Goal: Use online tool/utility: Utilize a website feature to perform a specific function

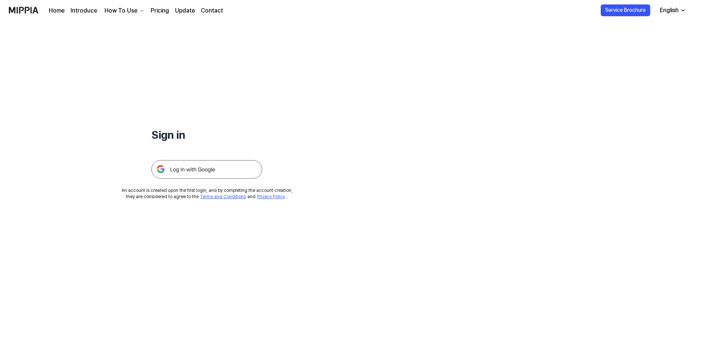
click at [172, 171] on img at bounding box center [206, 169] width 111 height 18
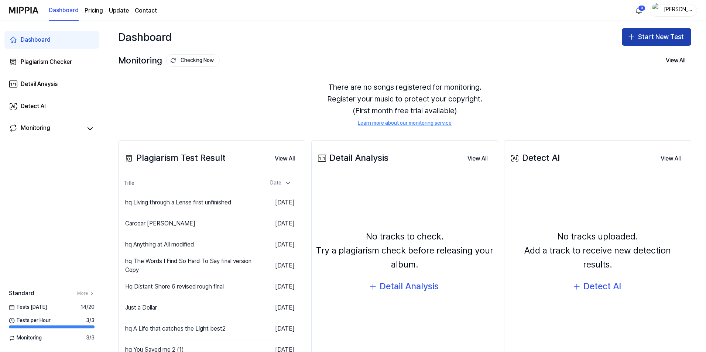
click at [649, 33] on button "Start New Test" at bounding box center [656, 37] width 69 height 18
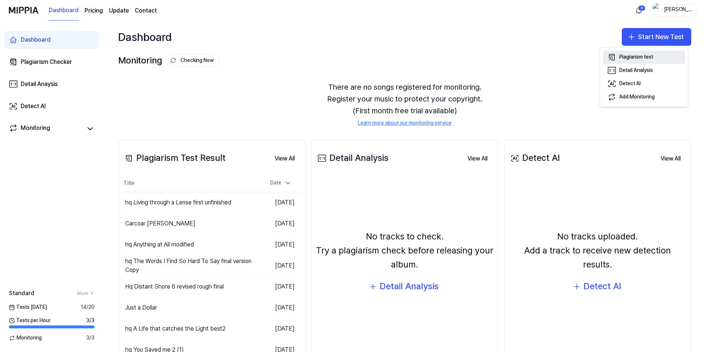
click at [631, 58] on div "Plagiarism test" at bounding box center [637, 57] width 34 height 7
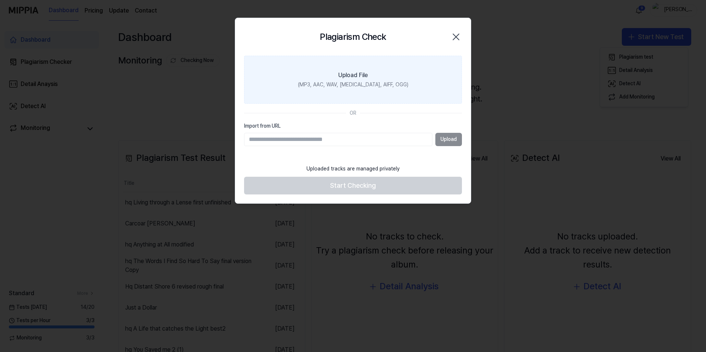
click at [361, 85] on div "(MP3, AAC, WAV, FLAC, AIFF, OGG)" at bounding box center [353, 84] width 110 height 7
click at [0, 0] on input "Upload File (MP3, AAC, WAV, FLAC, AIFF, OGG)" at bounding box center [0, 0] width 0 height 0
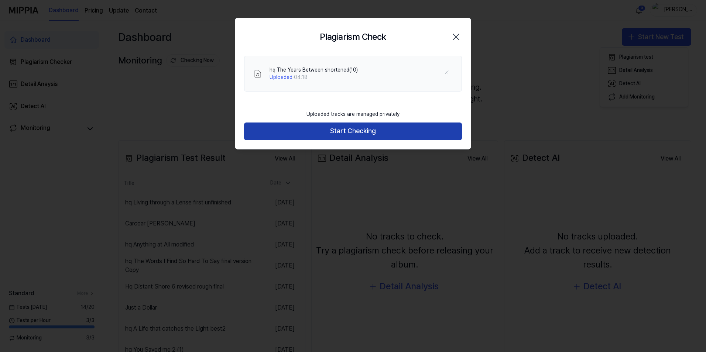
click at [327, 129] on button "Start Checking" at bounding box center [353, 132] width 218 height 18
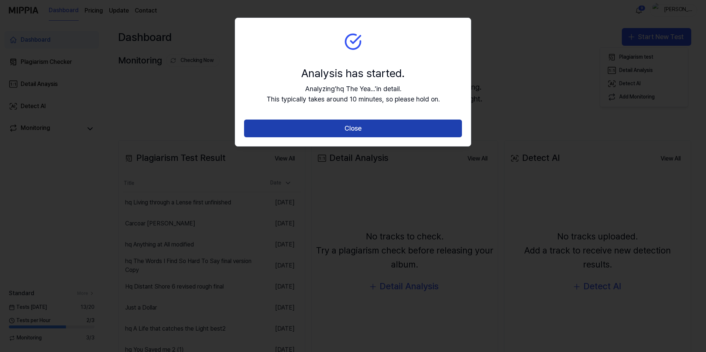
click at [357, 133] on button "Close" at bounding box center [353, 129] width 218 height 18
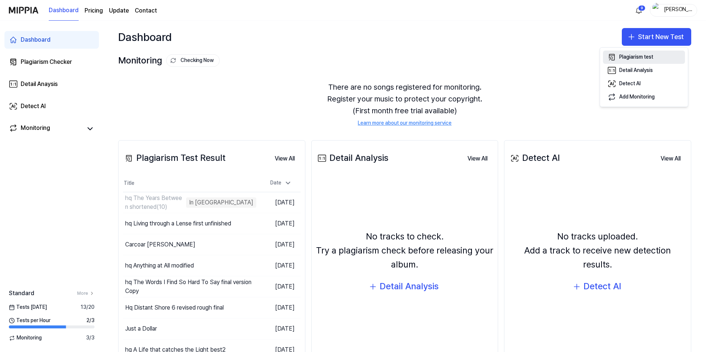
click at [643, 57] on div "Plagiarism test" at bounding box center [637, 57] width 34 height 7
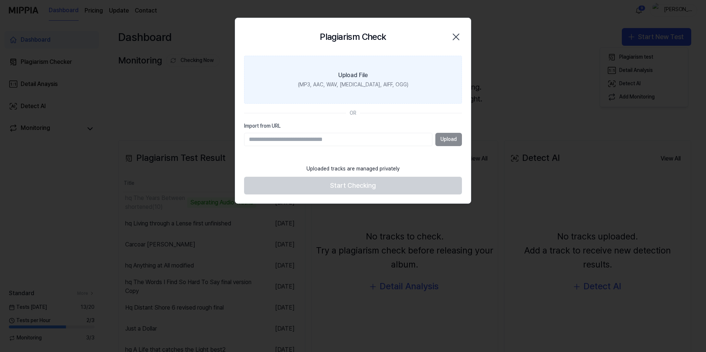
click at [369, 77] on label "Upload File (MP3, AAC, WAV, FLAC, AIFF, OGG)" at bounding box center [353, 80] width 218 height 48
click at [0, 0] on input "Upload File (MP3, AAC, WAV, FLAC, AIFF, OGG)" at bounding box center [0, 0] width 0 height 0
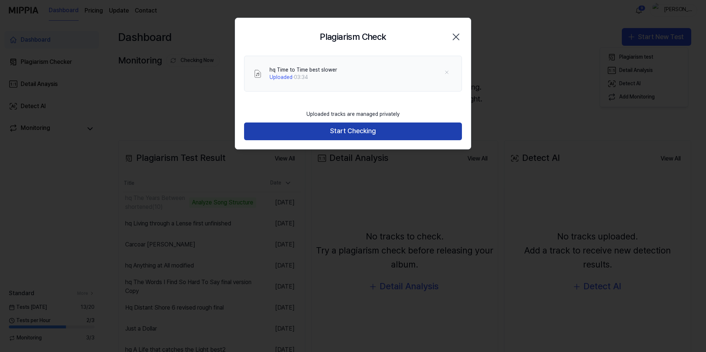
click at [373, 127] on button "Start Checking" at bounding box center [353, 132] width 218 height 18
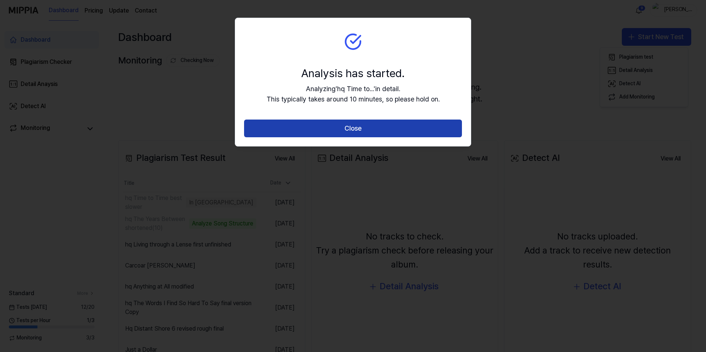
click at [383, 122] on button "Close" at bounding box center [353, 129] width 218 height 18
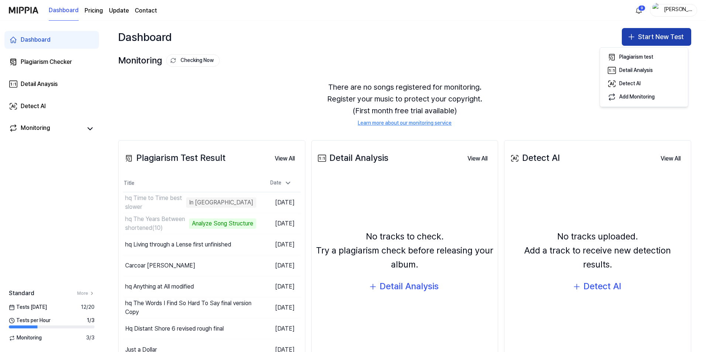
click at [662, 42] on button "Start New Test" at bounding box center [656, 37] width 69 height 18
click at [655, 41] on button "Start New Test" at bounding box center [656, 37] width 69 height 18
click at [644, 58] on div "Plagiarism test" at bounding box center [637, 57] width 34 height 7
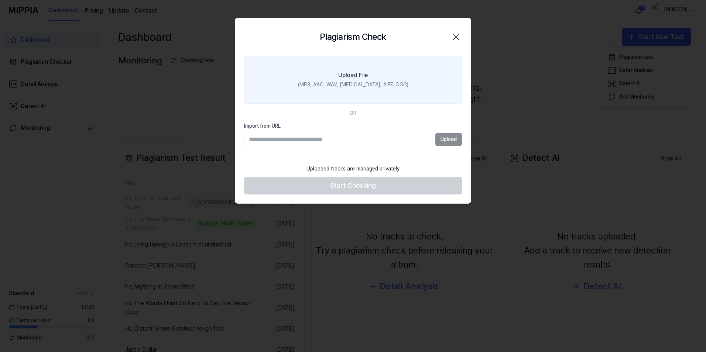
click at [353, 88] on div "(MP3, AAC, WAV, FLAC, AIFF, OGG)" at bounding box center [353, 84] width 110 height 7
click at [0, 0] on input "Upload File (MP3, AAC, WAV, FLAC, AIFF, OGG)" at bounding box center [0, 0] width 0 height 0
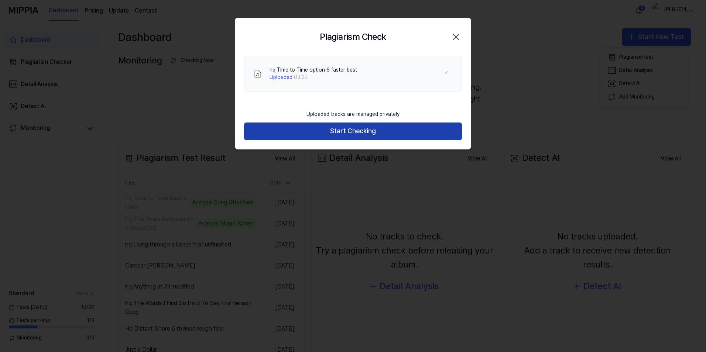
click at [358, 129] on button "Start Checking" at bounding box center [353, 132] width 218 height 18
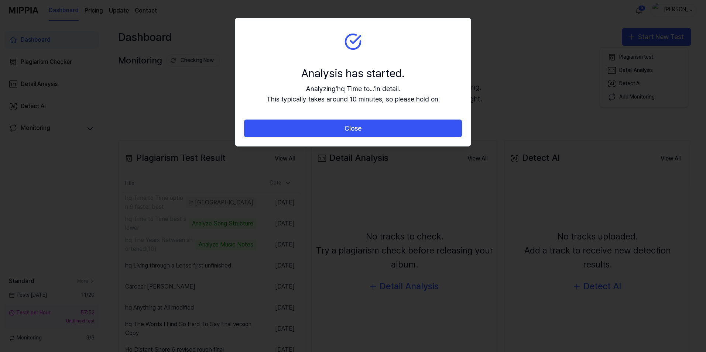
click at [358, 129] on button "Close" at bounding box center [353, 129] width 218 height 18
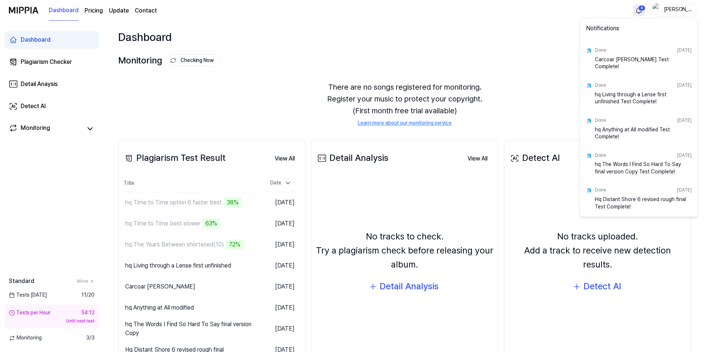
click at [641, 8] on html "Dashboard Pricing Update Contact 9 todd Dashboard Plagiarism Checker Detail Ana…" at bounding box center [353, 176] width 706 height 352
click at [519, 61] on html "Dashboard Pricing Update Contact todd Dashboard Plagiarism Checker Detail Anays…" at bounding box center [353, 176] width 706 height 352
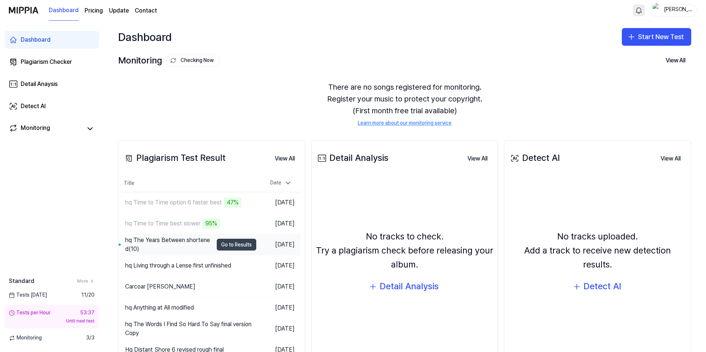
click at [239, 246] on button "Go to Results" at bounding box center [237, 245] width 40 height 12
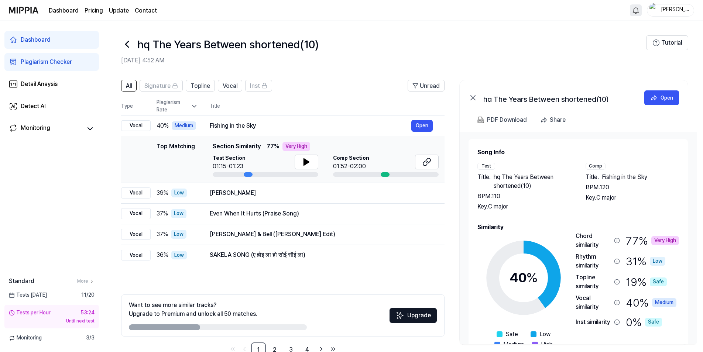
scroll to position [20, 0]
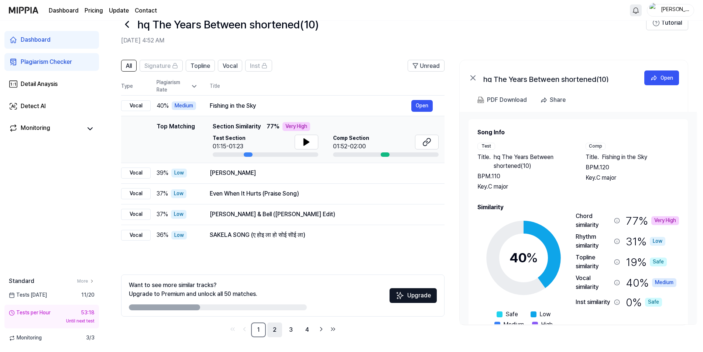
click at [276, 332] on link "2" at bounding box center [274, 330] width 15 height 15
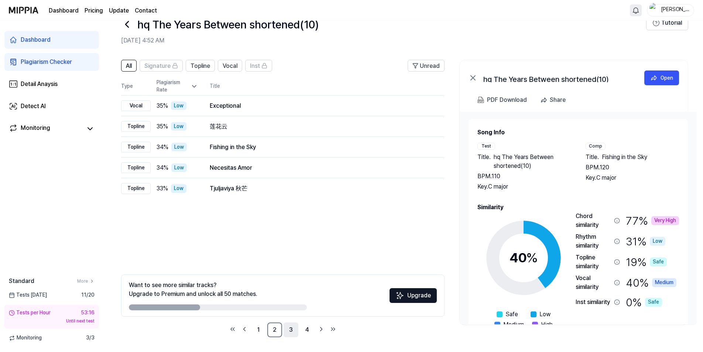
click at [291, 330] on link "3" at bounding box center [291, 330] width 15 height 15
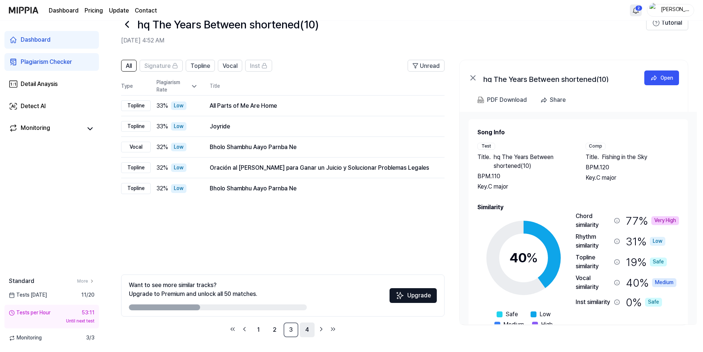
click at [305, 330] on link "4" at bounding box center [307, 330] width 15 height 15
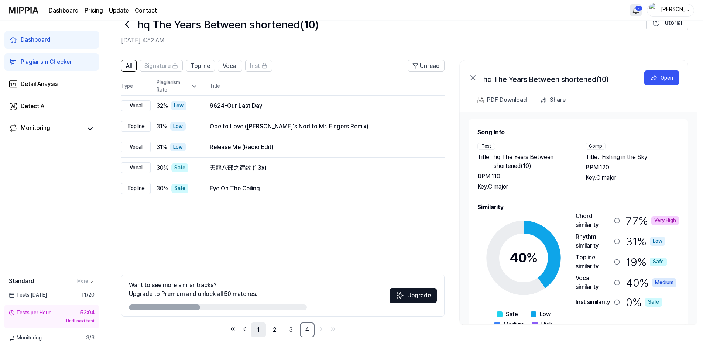
click at [257, 332] on link "1" at bounding box center [258, 330] width 15 height 15
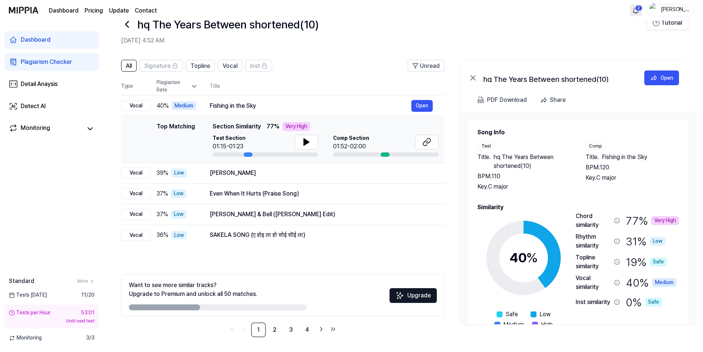
click at [42, 36] on div "Dashboard" at bounding box center [36, 39] width 30 height 9
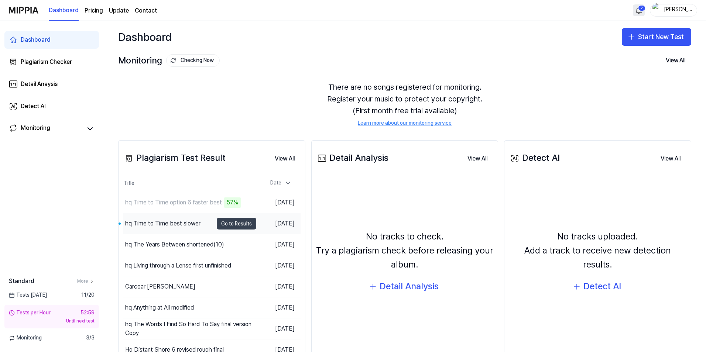
click at [236, 222] on button "Go to Results" at bounding box center [237, 224] width 40 height 12
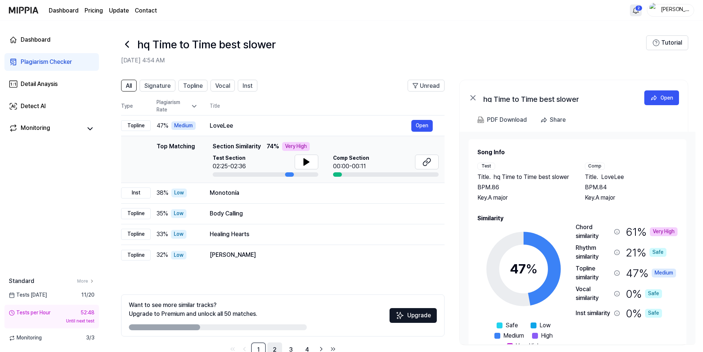
click at [276, 350] on link "2" at bounding box center [274, 350] width 15 height 15
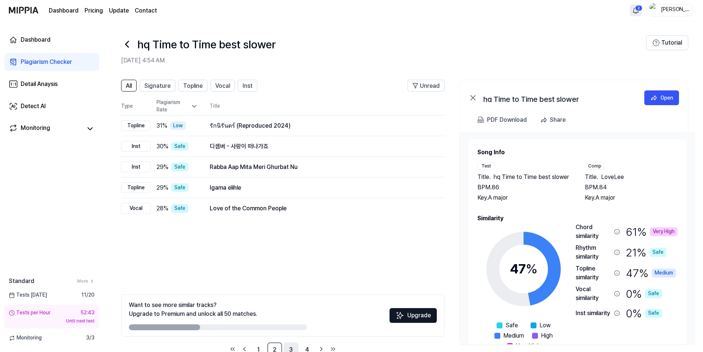
click at [293, 347] on link "3" at bounding box center [291, 350] width 15 height 15
click at [308, 349] on link "4" at bounding box center [307, 350] width 15 height 15
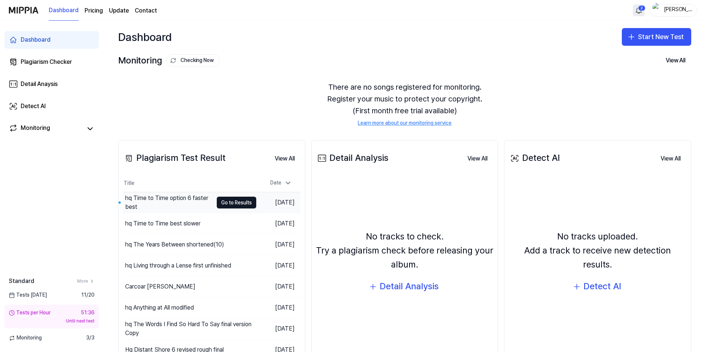
click at [227, 202] on button "Go to Results" at bounding box center [237, 203] width 40 height 12
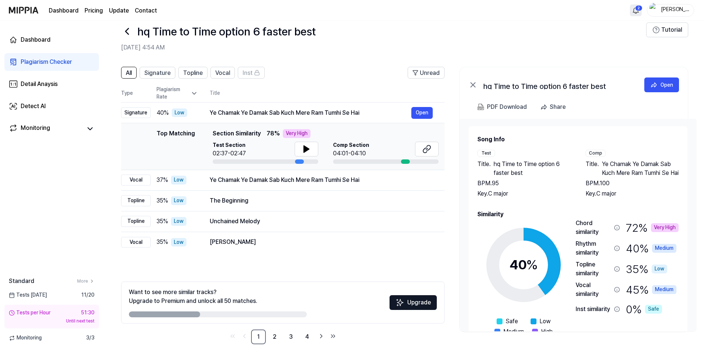
scroll to position [20, 0]
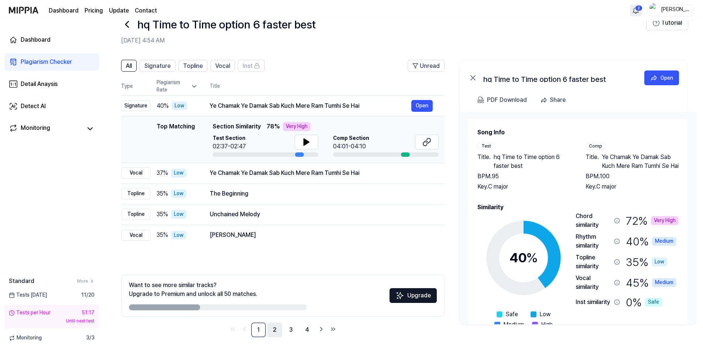
click at [276, 329] on link "2" at bounding box center [274, 330] width 15 height 15
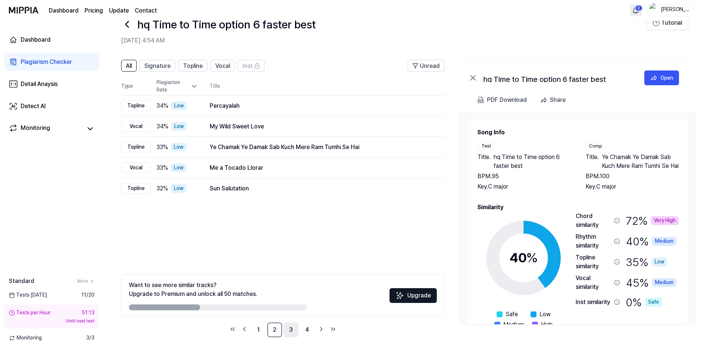
click at [291, 330] on link "3" at bounding box center [291, 330] width 15 height 15
click at [309, 329] on link "4" at bounding box center [307, 330] width 15 height 15
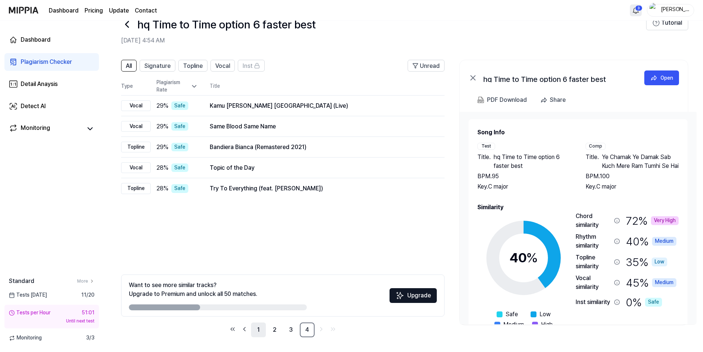
click at [259, 332] on link "1" at bounding box center [258, 330] width 15 height 15
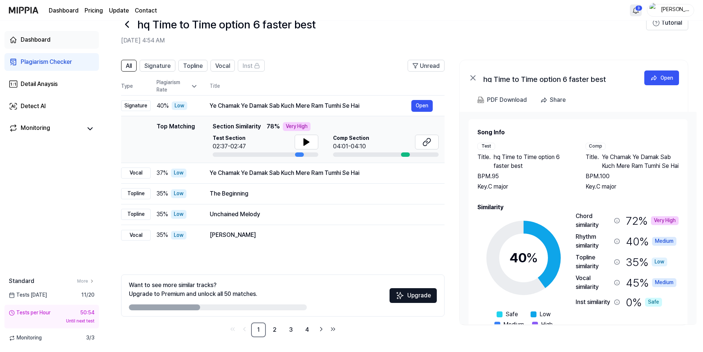
click at [29, 40] on div "Dashboard" at bounding box center [36, 39] width 30 height 9
